Goal: Information Seeking & Learning: Learn about a topic

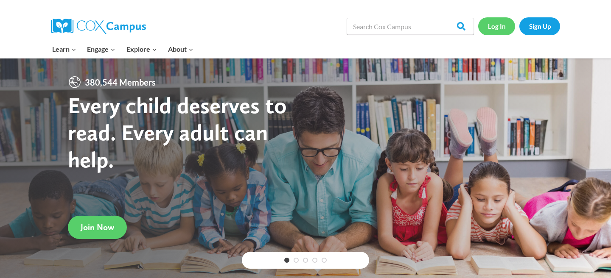
click at [491, 24] on link "Log In" at bounding box center [496, 25] width 37 height 17
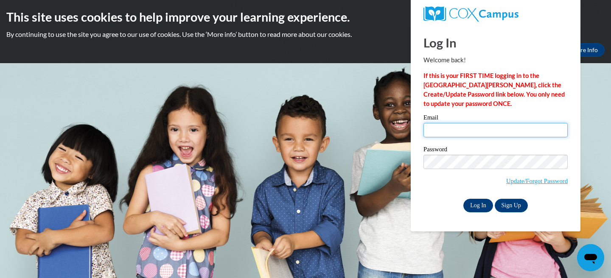
type input "[EMAIL_ADDRESS][DOMAIN_NAME]"
click at [479, 205] on input "Log In" at bounding box center [478, 206] width 30 height 14
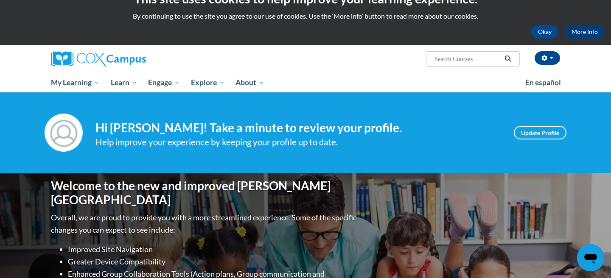
scroll to position [11, 0]
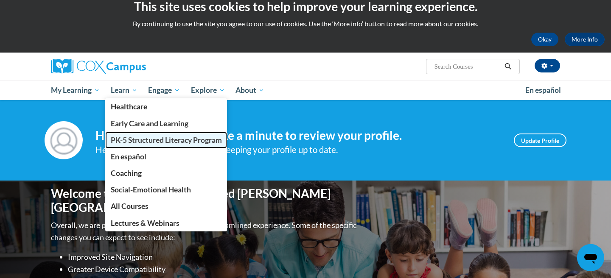
click at [138, 145] on link "PK-5 Structured Literacy Program" at bounding box center [166, 140] width 122 height 17
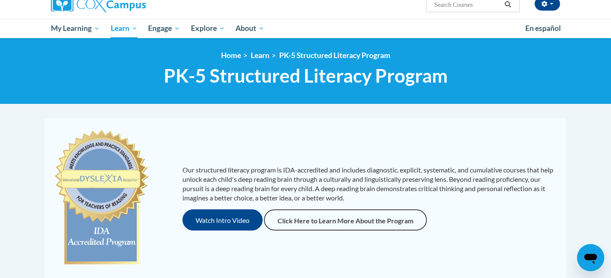
scroll to position [26, 0]
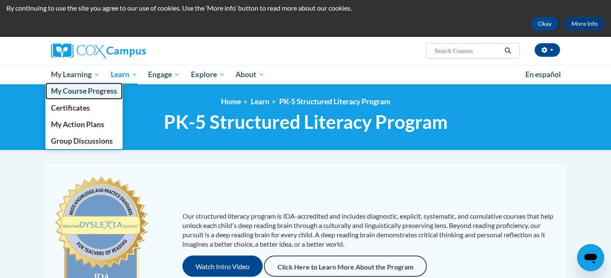
click at [71, 93] on span "My Course Progress" at bounding box center [84, 91] width 66 height 9
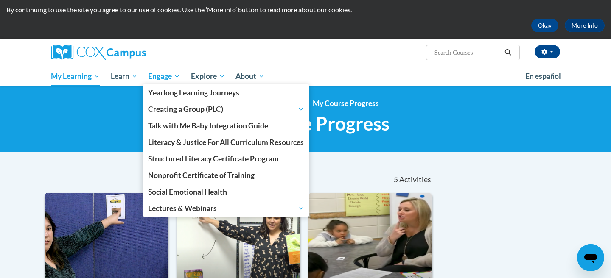
scroll to position [24, 0]
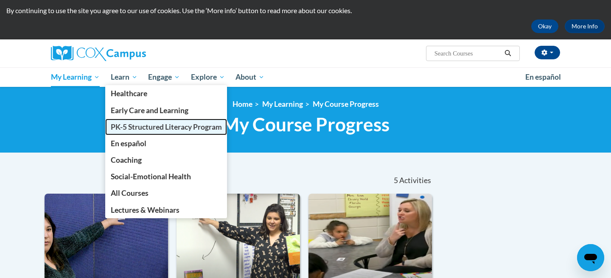
click at [138, 123] on span "PK-5 Structured Literacy Program" at bounding box center [166, 127] width 111 height 9
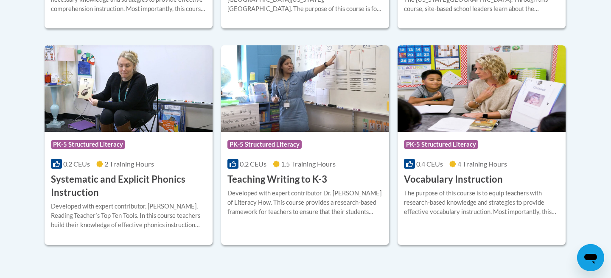
scroll to position [980, 0]
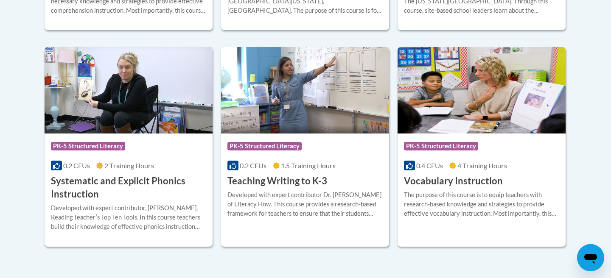
click at [121, 186] on h3 "Systematic and Explicit Phonics Instruction" at bounding box center [128, 188] width 155 height 26
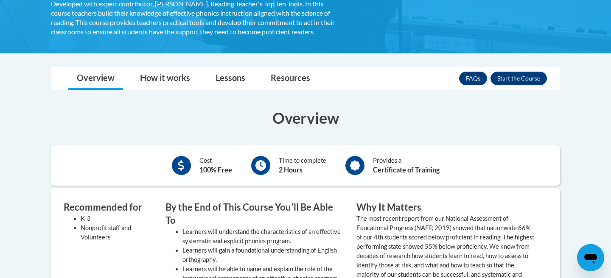
scroll to position [199, 0]
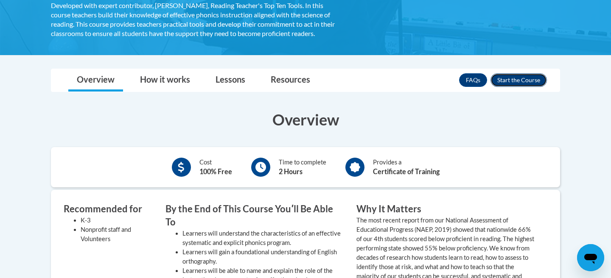
click at [525, 84] on button "Enroll" at bounding box center [519, 80] width 56 height 14
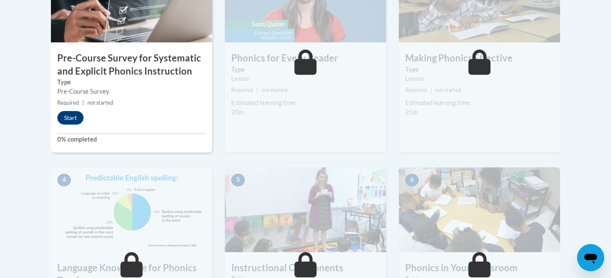
scroll to position [322, 0]
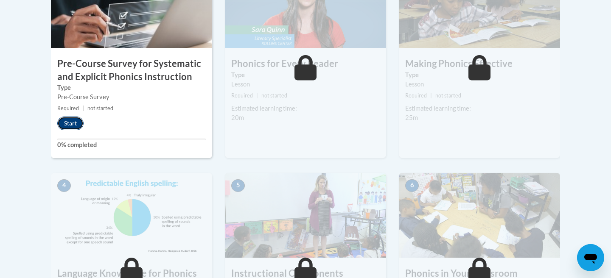
click at [67, 125] on button "Start" at bounding box center [70, 124] width 26 height 14
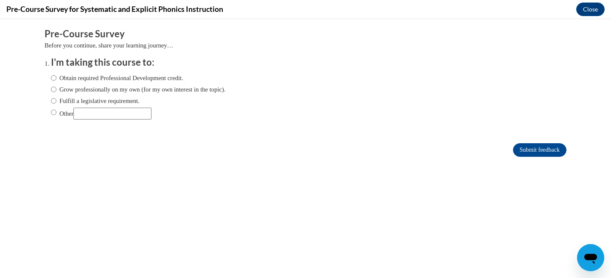
scroll to position [0, 0]
click at [55, 98] on input "Fulfill a legislative requirement." at bounding box center [54, 100] width 6 height 9
radio input "true"
click at [538, 154] on input "Submit feedback" at bounding box center [539, 150] width 53 height 14
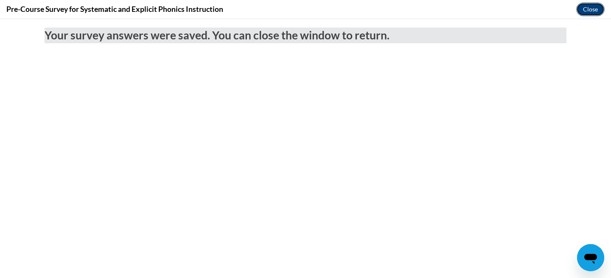
click at [595, 4] on button "Close" at bounding box center [590, 10] width 28 height 14
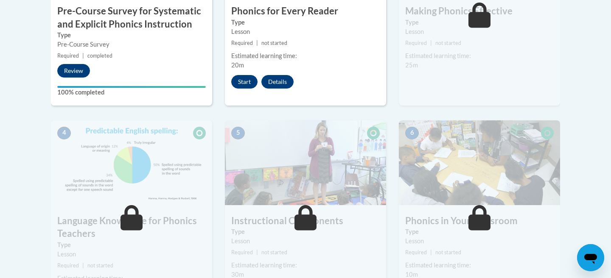
scroll to position [365, 0]
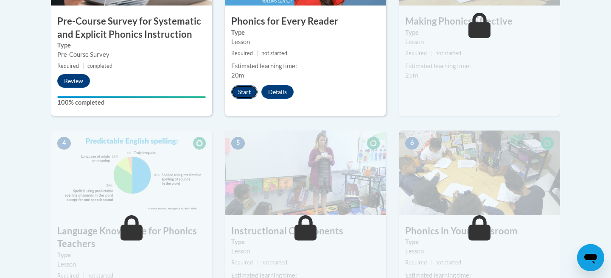
click at [246, 92] on button "Start" at bounding box center [244, 92] width 26 height 14
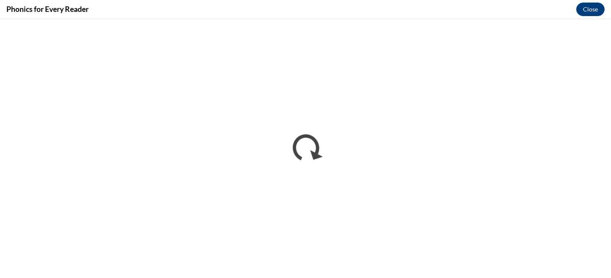
scroll to position [0, 0]
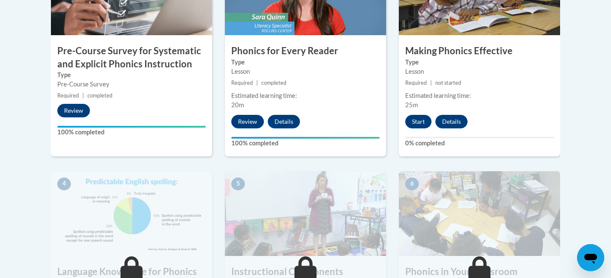
scroll to position [336, 0]
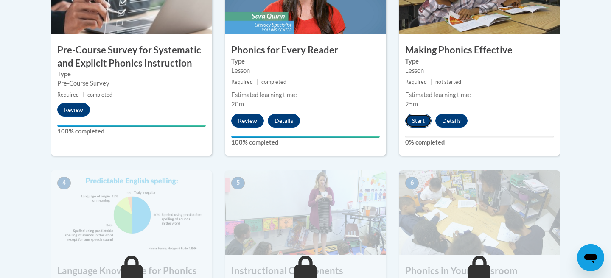
click at [418, 121] on button "Start" at bounding box center [418, 121] width 26 height 14
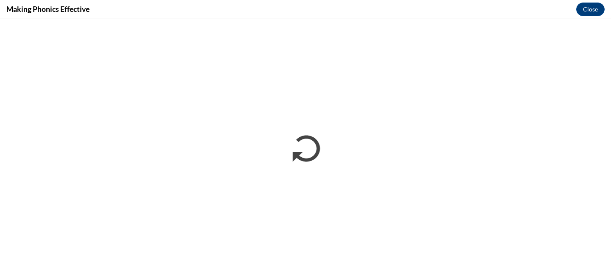
scroll to position [0, 0]
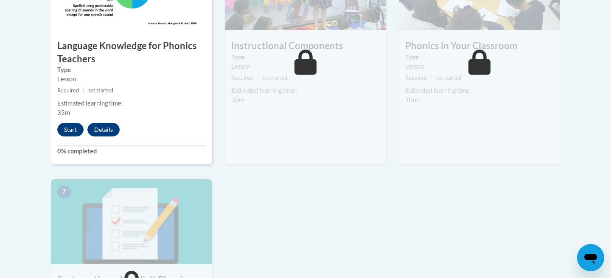
scroll to position [551, 0]
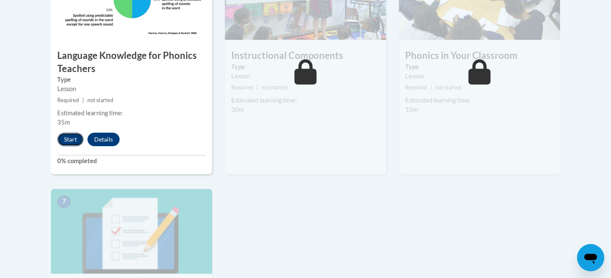
click at [66, 142] on button "Start" at bounding box center [70, 140] width 26 height 14
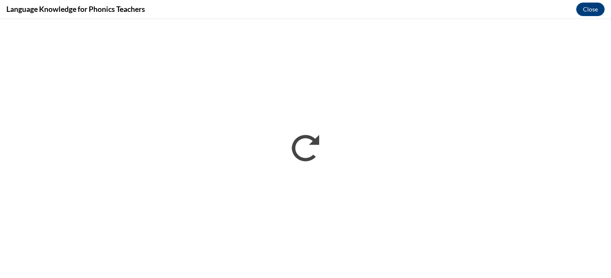
scroll to position [0, 0]
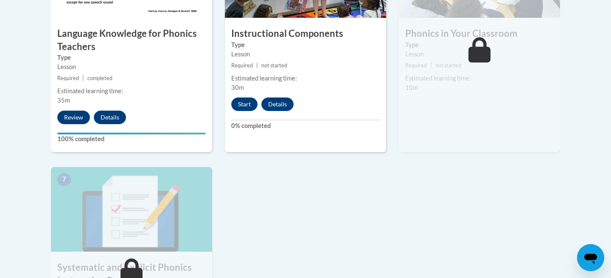
scroll to position [537, 0]
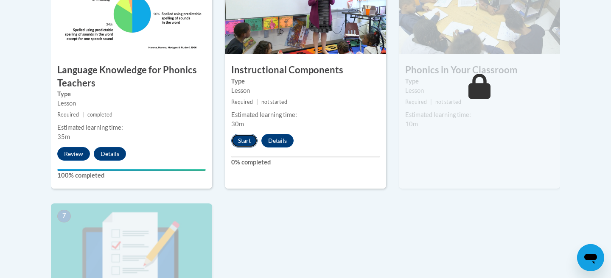
click at [240, 140] on button "Start" at bounding box center [244, 141] width 26 height 14
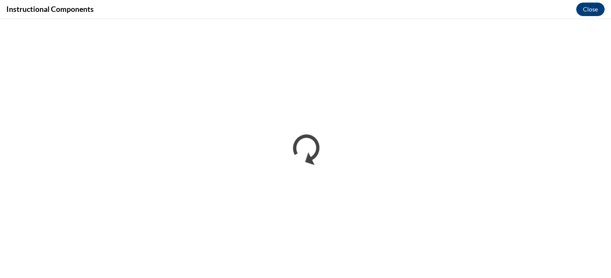
scroll to position [0, 0]
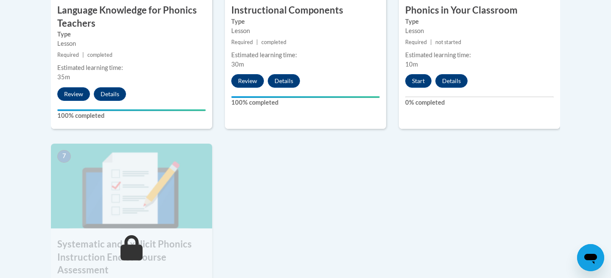
scroll to position [598, 0]
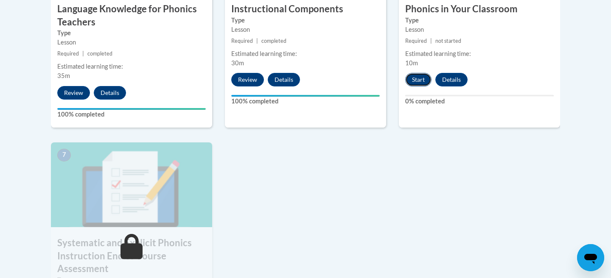
click at [424, 79] on button "Start" at bounding box center [418, 80] width 26 height 14
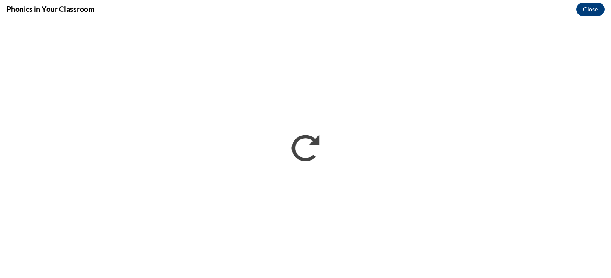
scroll to position [0, 0]
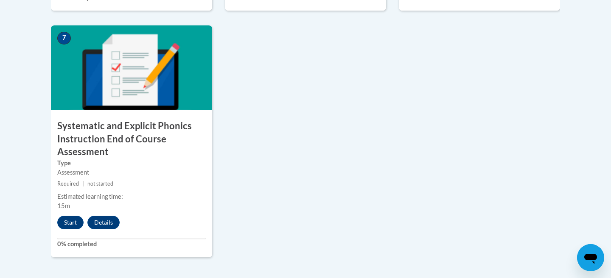
scroll to position [716, 0]
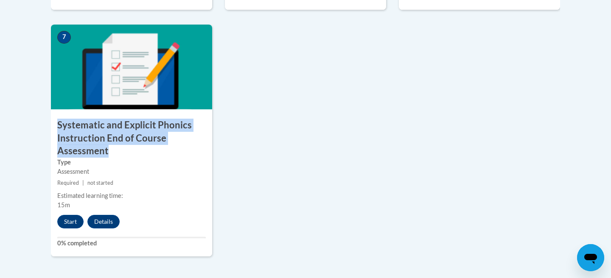
drag, startPoint x: 117, startPoint y: 152, endPoint x: 54, endPoint y: 128, distance: 67.1
click at [54, 128] on h3 "Systematic and Explicit Phonics Instruction End of Course Assessment" at bounding box center [131, 138] width 161 height 39
copy h3 "Systematic and Explicit Phonics Instruction End of Course Assessment"
click at [70, 220] on button "Start" at bounding box center [70, 222] width 26 height 14
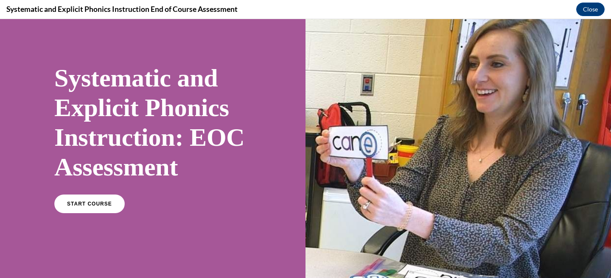
scroll to position [22, 0]
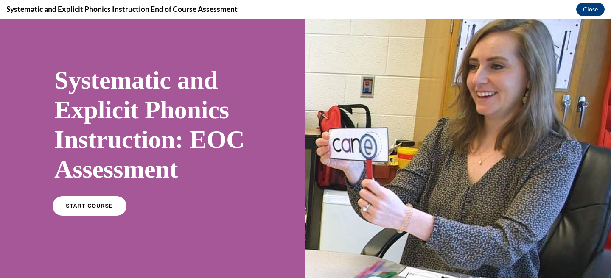
click at [104, 205] on span "START COURSE" at bounding box center [89, 206] width 47 height 6
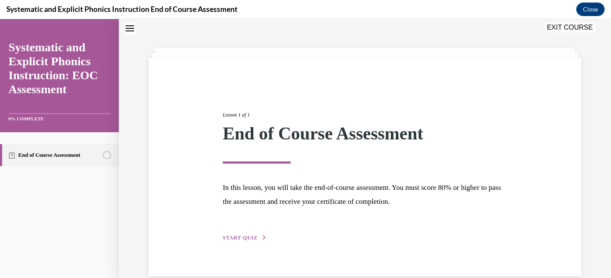
scroll to position [41, 0]
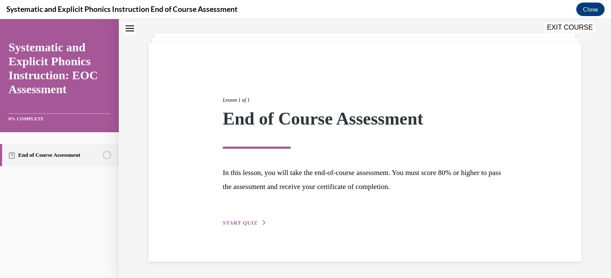
click at [241, 226] on span "START QUIZ" at bounding box center [240, 223] width 35 height 6
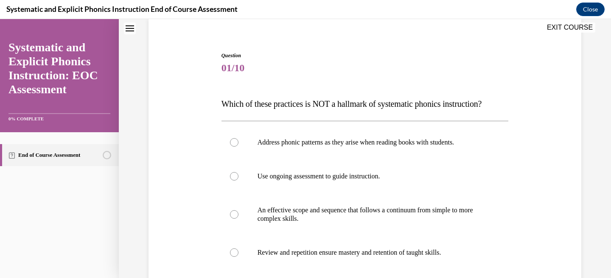
scroll to position [66, 0]
click at [234, 143] on div at bounding box center [234, 143] width 8 height 8
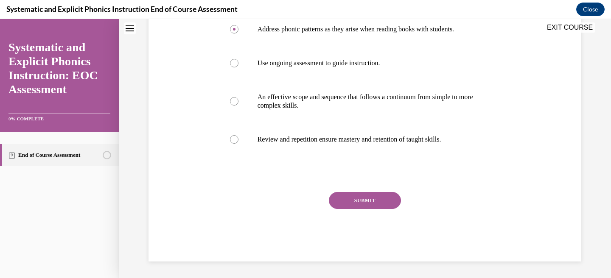
click at [382, 200] on button "SUBMIT" at bounding box center [365, 200] width 72 height 17
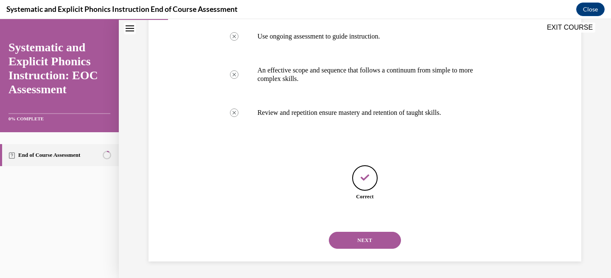
scroll to position [207, 0]
click at [363, 244] on button "NEXT" at bounding box center [365, 240] width 72 height 17
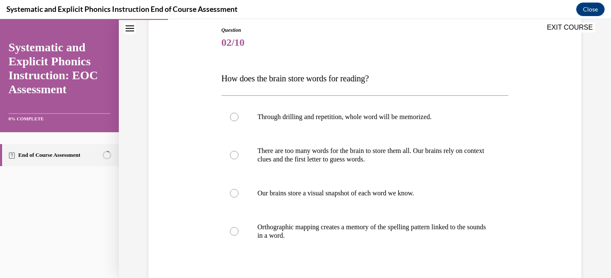
scroll to position [93, 0]
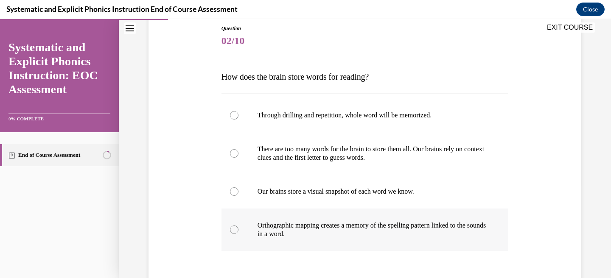
click at [239, 225] on div at bounding box center [365, 230] width 287 height 42
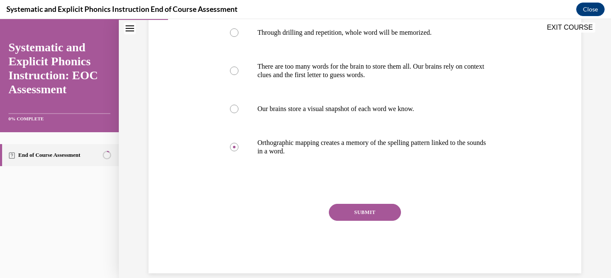
click at [376, 215] on button "SUBMIT" at bounding box center [365, 212] width 72 height 17
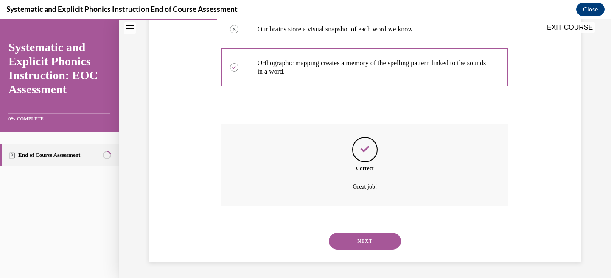
scroll to position [257, 0]
click at [372, 249] on div "NEXT" at bounding box center [365, 240] width 287 height 34
click at [377, 239] on button "NEXT" at bounding box center [365, 240] width 72 height 17
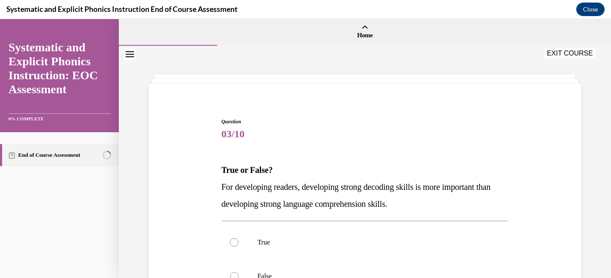
scroll to position [83, 0]
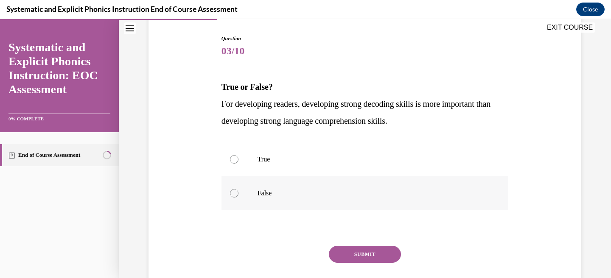
click at [236, 194] on div at bounding box center [234, 193] width 8 height 8
click at [377, 252] on button "SUBMIT" at bounding box center [365, 254] width 72 height 17
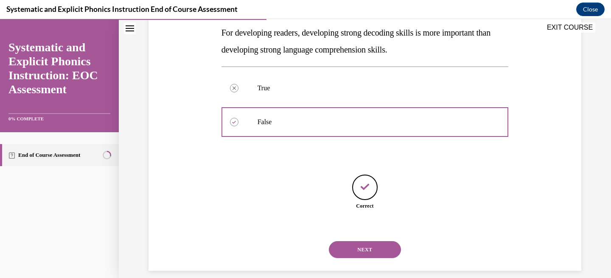
scroll to position [164, 0]
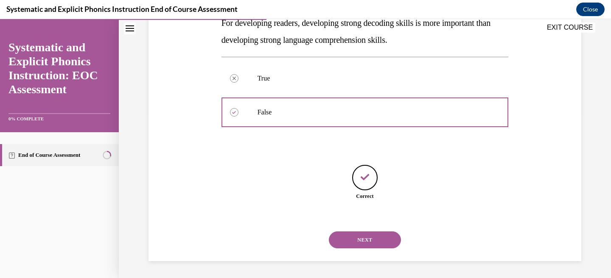
click at [376, 244] on button "NEXT" at bounding box center [365, 240] width 72 height 17
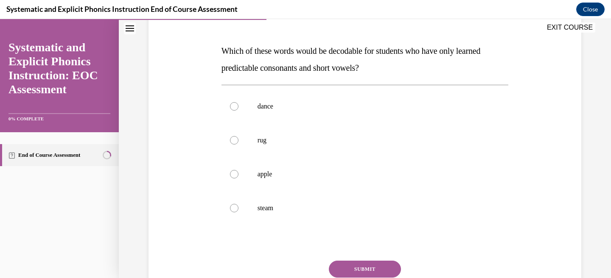
scroll to position [84, 0]
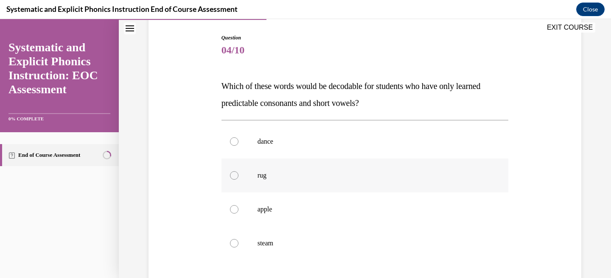
click at [227, 178] on div at bounding box center [365, 176] width 287 height 34
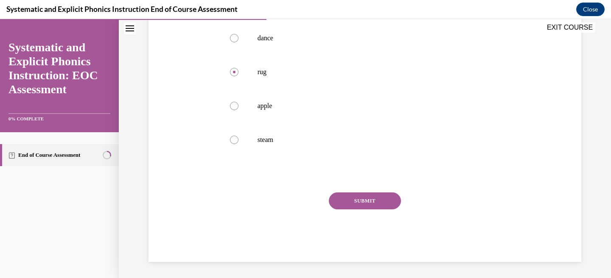
click at [366, 201] on button "SUBMIT" at bounding box center [365, 201] width 72 height 17
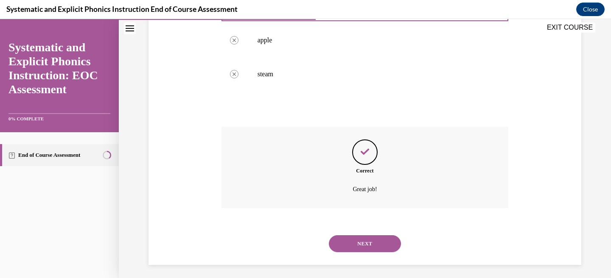
scroll to position [257, 0]
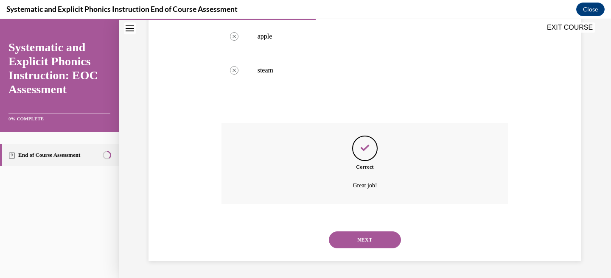
click at [374, 237] on button "NEXT" at bounding box center [365, 240] width 72 height 17
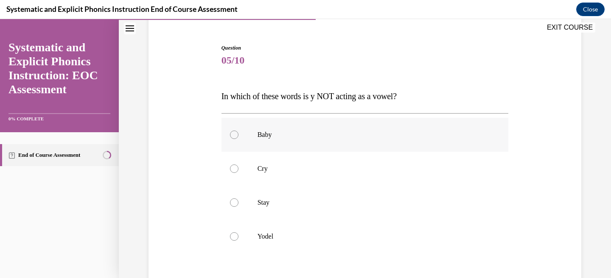
scroll to position [81, 0]
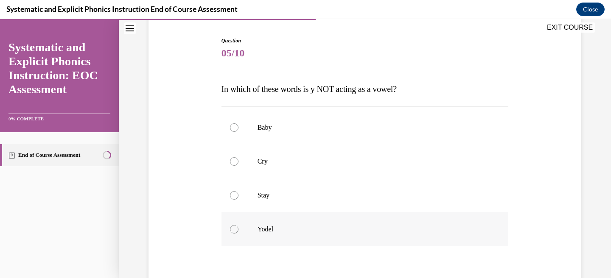
click at [234, 234] on div at bounding box center [365, 230] width 287 height 34
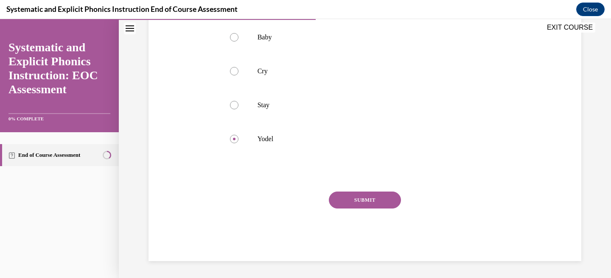
click at [351, 199] on button "SUBMIT" at bounding box center [365, 200] width 72 height 17
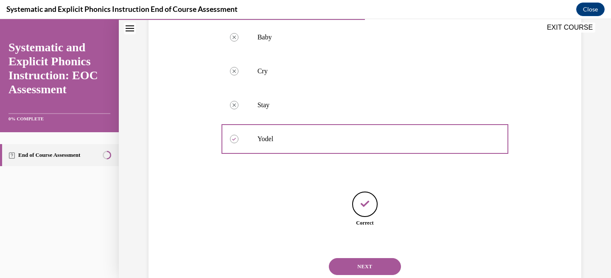
scroll to position [198, 0]
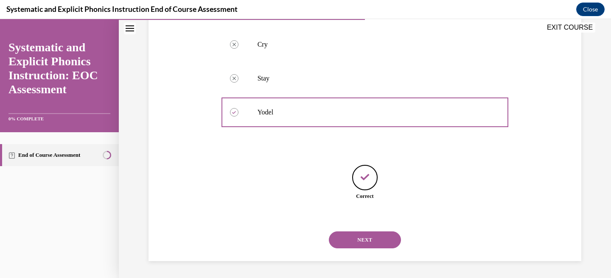
click at [364, 241] on button "NEXT" at bounding box center [365, 240] width 72 height 17
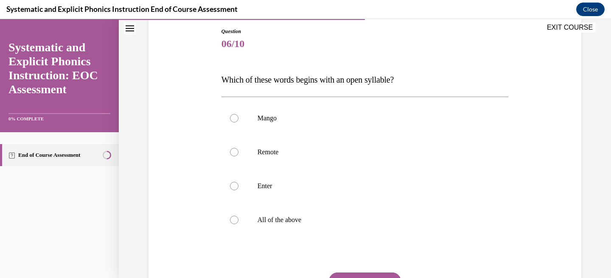
scroll to position [106, 0]
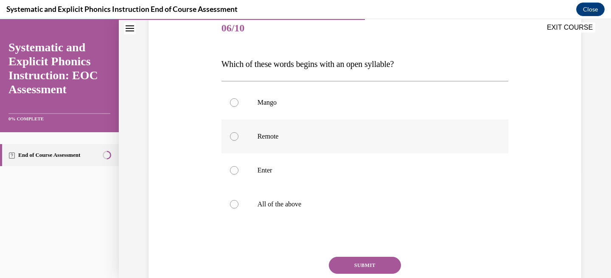
click at [232, 141] on div at bounding box center [365, 137] width 287 height 34
click at [357, 260] on button "SUBMIT" at bounding box center [365, 265] width 72 height 17
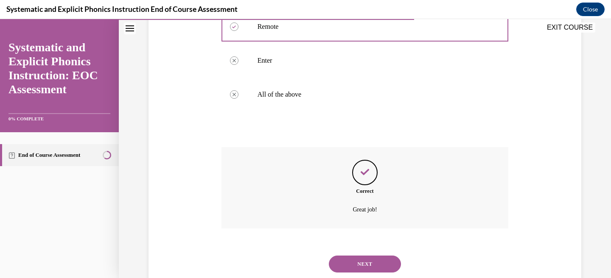
scroll to position [240, 0]
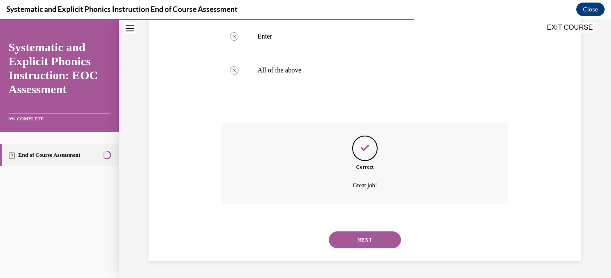
click at [372, 244] on button "NEXT" at bounding box center [365, 240] width 72 height 17
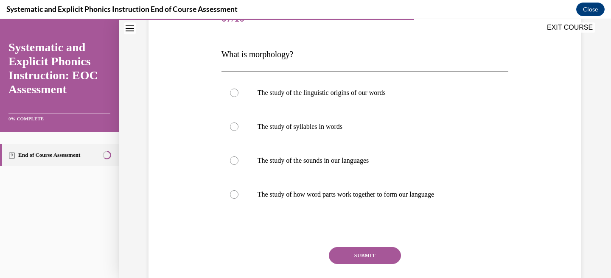
scroll to position [126, 0]
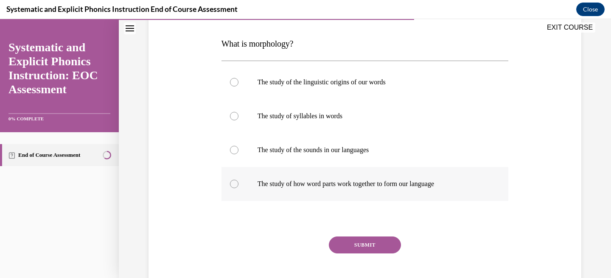
click at [223, 190] on div at bounding box center [365, 184] width 287 height 34
click at [365, 244] on button "SUBMIT" at bounding box center [365, 245] width 72 height 17
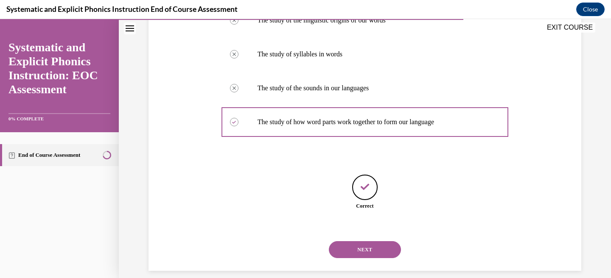
scroll to position [198, 0]
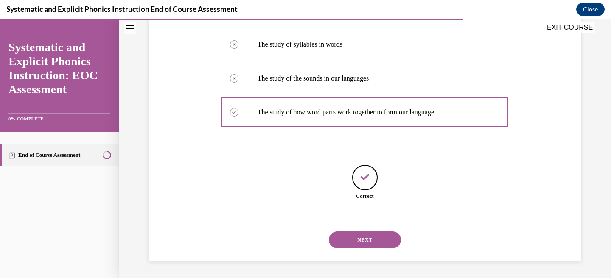
click at [393, 239] on button "NEXT" at bounding box center [365, 240] width 72 height 17
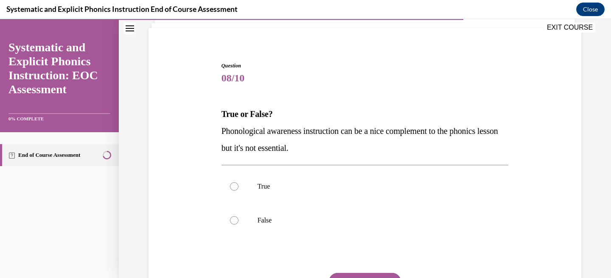
scroll to position [79, 0]
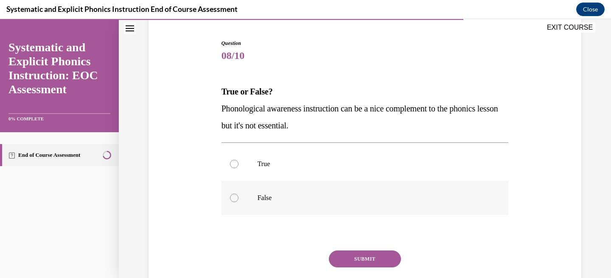
click at [237, 201] on div at bounding box center [365, 198] width 287 height 34
click at [373, 249] on div "Question 08/10 True or False? Phonological awareness instruction can be a nice …" at bounding box center [365, 179] width 287 height 281
click at [377, 263] on button "SUBMIT" at bounding box center [365, 259] width 72 height 17
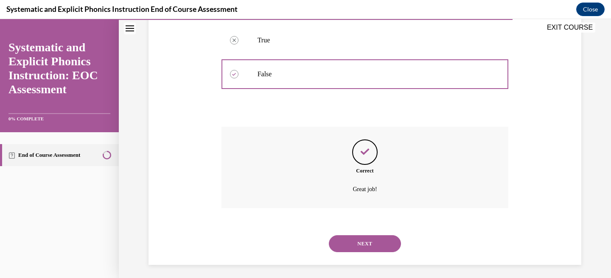
scroll to position [206, 0]
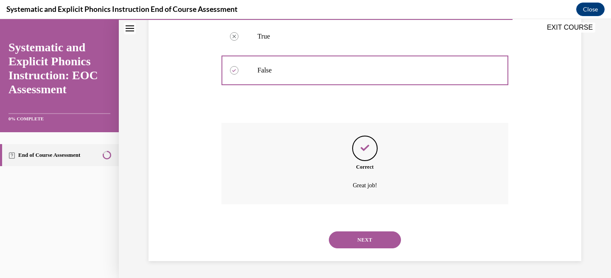
click at [368, 235] on button "NEXT" at bounding box center [365, 240] width 72 height 17
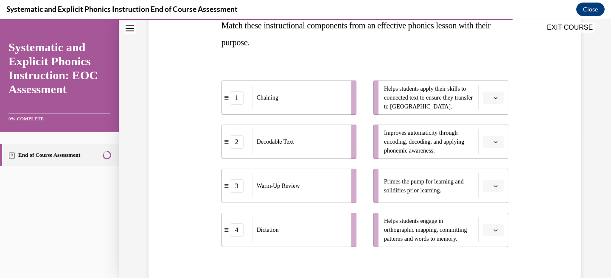
scroll to position [159, 0]
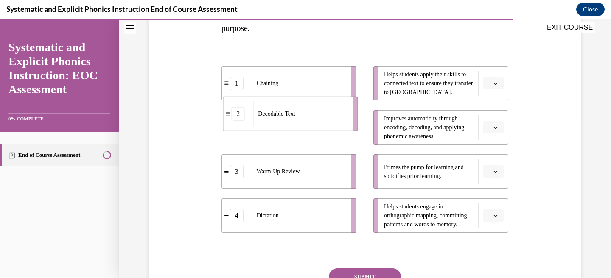
click at [299, 126] on div "Decodable Text" at bounding box center [300, 113] width 94 height 25
drag, startPoint x: 287, startPoint y: 141, endPoint x: 292, endPoint y: 98, distance: 43.6
click at [292, 98] on li "2 Decodable Text" at bounding box center [294, 87] width 135 height 34
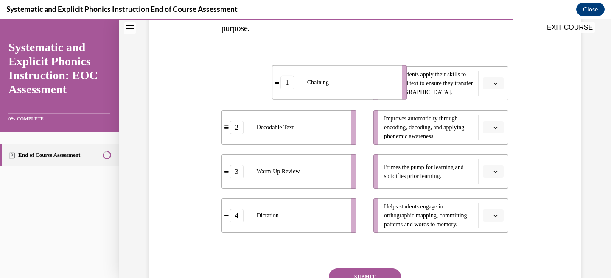
drag, startPoint x: 292, startPoint y: 93, endPoint x: 352, endPoint y: 91, distance: 59.5
click at [352, 91] on div "Chaining" at bounding box center [350, 82] width 94 height 25
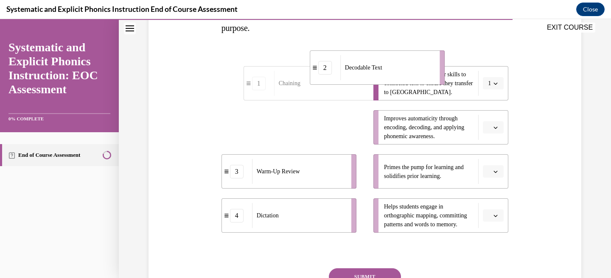
drag, startPoint x: 281, startPoint y: 136, endPoint x: 362, endPoint y: 93, distance: 91.1
click at [362, 80] on div "Decodable Text" at bounding box center [387, 67] width 94 height 25
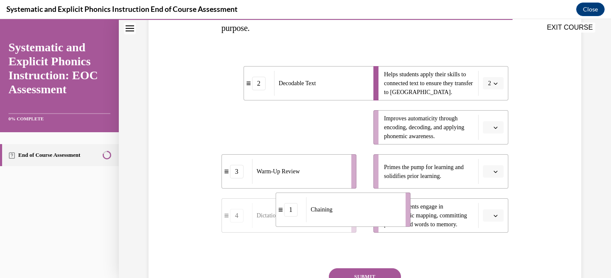
drag, startPoint x: 284, startPoint y: 131, endPoint x: 340, endPoint y: 223, distance: 107.2
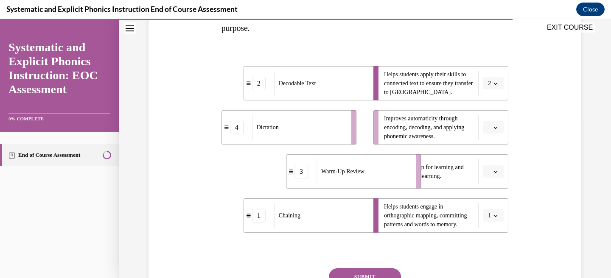
drag, startPoint x: 286, startPoint y: 182, endPoint x: 357, endPoint y: 182, distance: 70.9
click at [357, 182] on div "Warm-Up Review" at bounding box center [364, 171] width 94 height 25
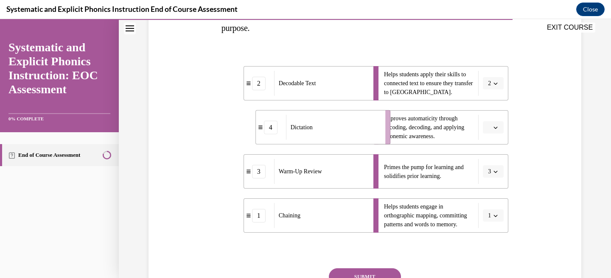
drag, startPoint x: 330, startPoint y: 128, endPoint x: 385, endPoint y: 128, distance: 55.6
click at [380, 128] on div "Dictation" at bounding box center [333, 127] width 94 height 25
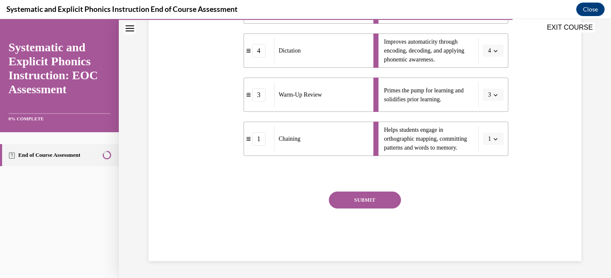
click at [376, 194] on button "SUBMIT" at bounding box center [365, 200] width 72 height 17
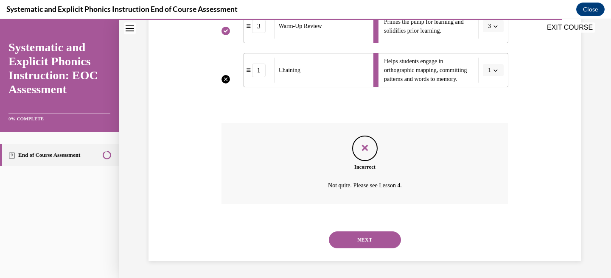
scroll to position [304, 0]
click at [373, 239] on button "NEXT" at bounding box center [365, 241] width 72 height 17
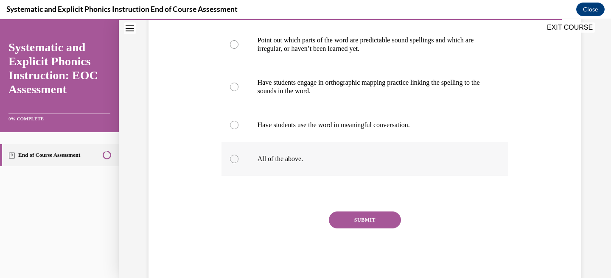
scroll to position [175, 0]
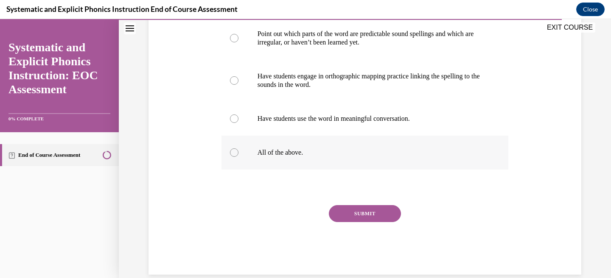
click at [234, 157] on div at bounding box center [234, 153] width 8 height 8
click at [351, 222] on button "SUBMIT" at bounding box center [365, 213] width 72 height 17
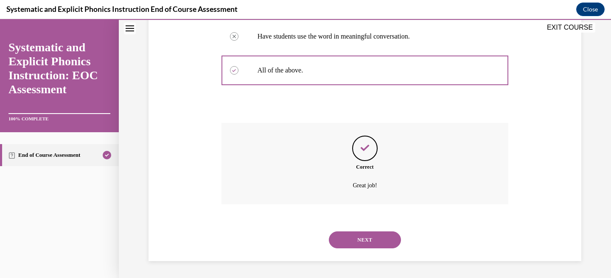
scroll to position [274, 0]
click at [358, 242] on button "NEXT" at bounding box center [365, 240] width 72 height 17
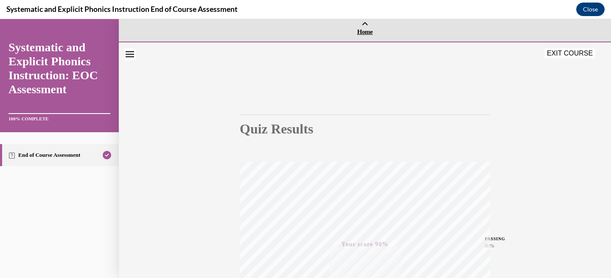
scroll to position [0, 0]
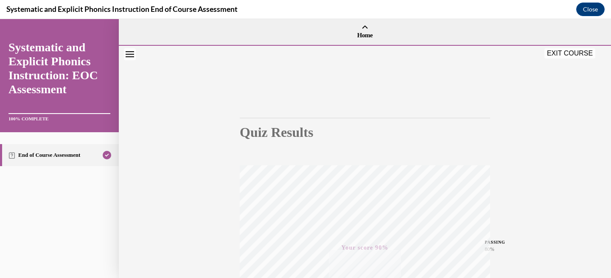
click at [574, 52] on button "EXIT COURSE" at bounding box center [570, 53] width 51 height 10
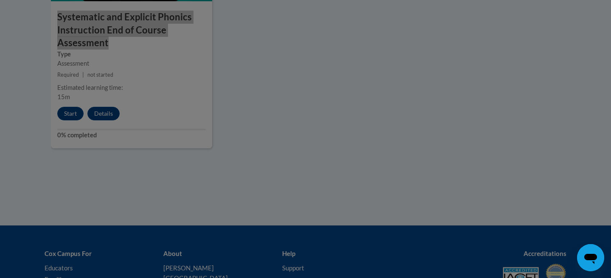
scroll to position [911, 0]
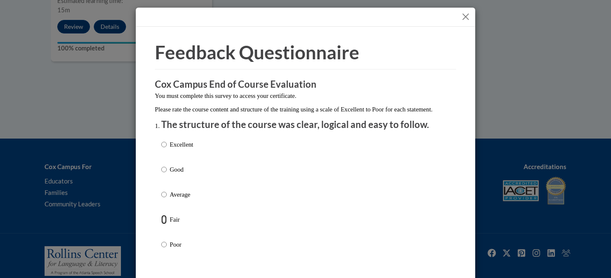
click at [166, 225] on input "Fair" at bounding box center [164, 219] width 6 height 9
radio input "true"
click at [163, 199] on input "Average" at bounding box center [164, 194] width 6 height 9
radio input "true"
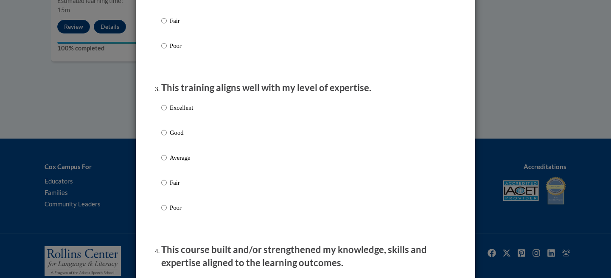
scroll to position [0, 0]
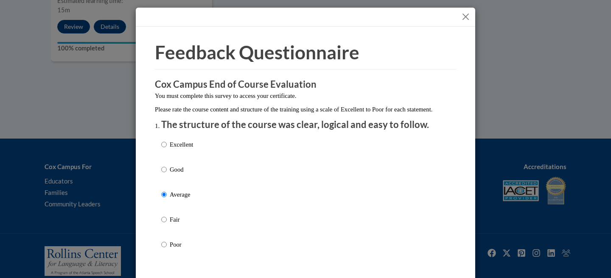
click at [464, 18] on button "Close" at bounding box center [465, 16] width 11 height 11
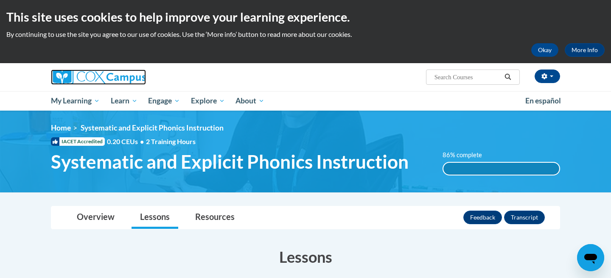
click at [104, 80] on img at bounding box center [98, 77] width 95 height 15
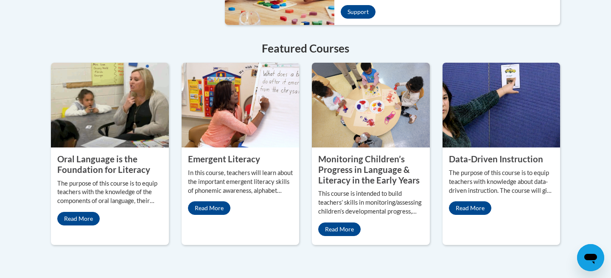
scroll to position [747, 0]
